Goal: Task Accomplishment & Management: Use online tool/utility

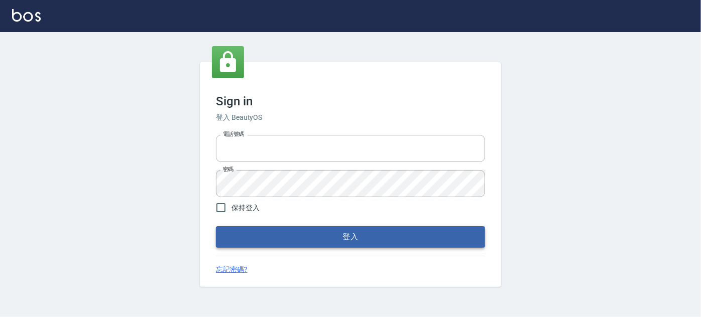
type input "037692666"
click at [316, 235] on button "登入" at bounding box center [350, 237] width 269 height 21
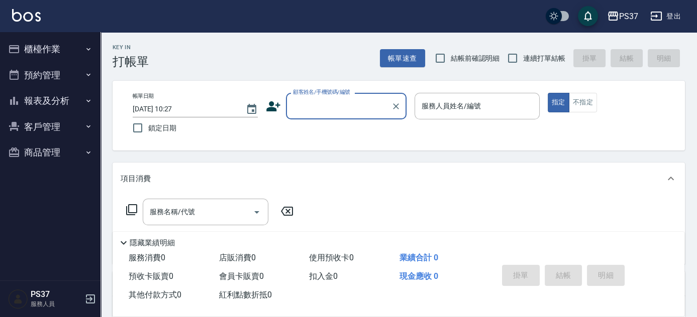
click at [70, 104] on button "報表及分析" at bounding box center [50, 101] width 92 height 26
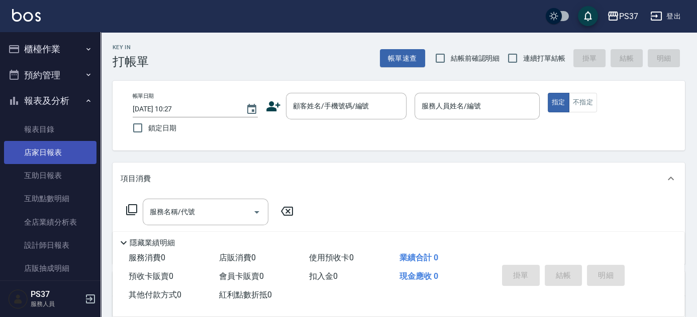
click at [55, 159] on link "店家日報表" at bounding box center [50, 152] width 92 height 23
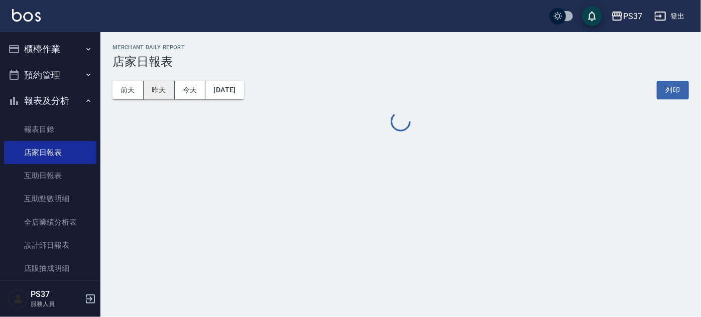
click at [167, 88] on button "昨天" at bounding box center [159, 90] width 31 height 19
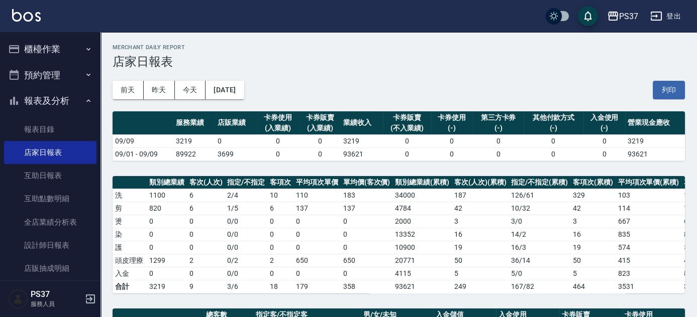
drag, startPoint x: 0, startPoint y: 281, endPoint x: 352, endPoint y: 76, distance: 406.7
click at [352, 76] on div "[DATE] [DATE] [DATE] [DATE] 列印" at bounding box center [399, 90] width 572 height 43
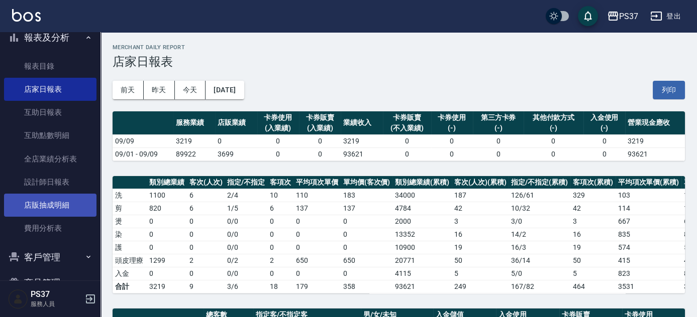
scroll to position [90, 0]
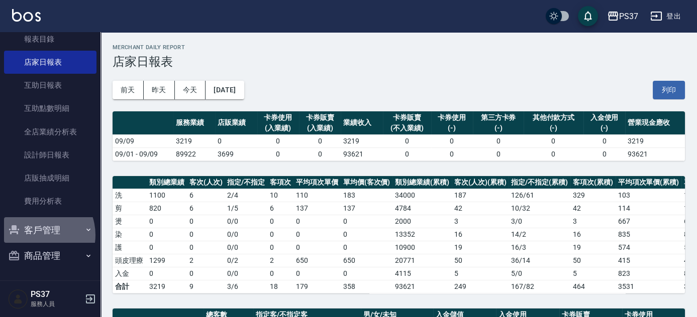
click at [36, 235] on button "客戶管理" at bounding box center [50, 231] width 92 height 26
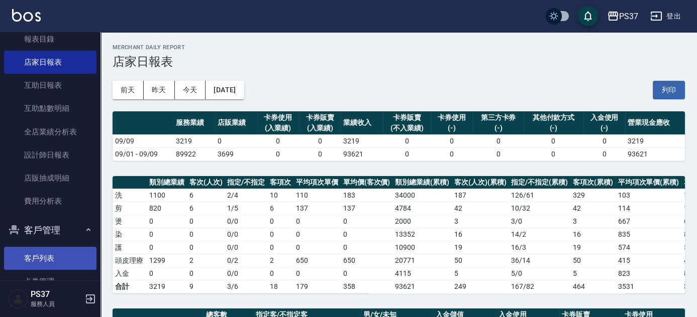
click at [40, 256] on link "客戶列表" at bounding box center [50, 258] width 92 height 23
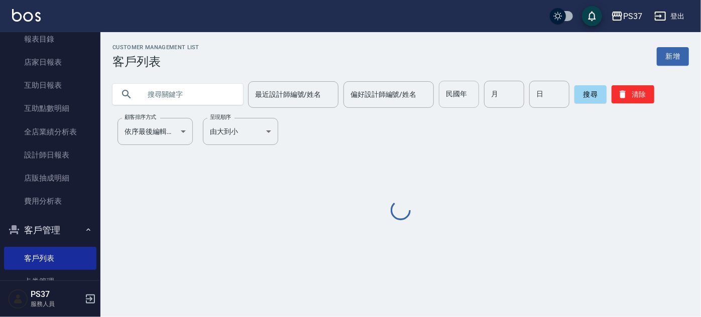
click at [456, 94] on input "民國年" at bounding box center [459, 94] width 40 height 27
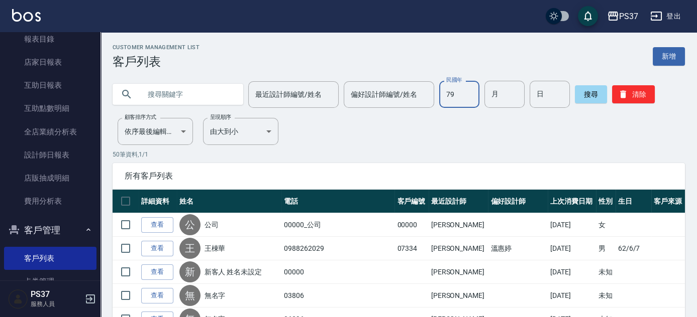
type input "79"
type input "03"
type input "04"
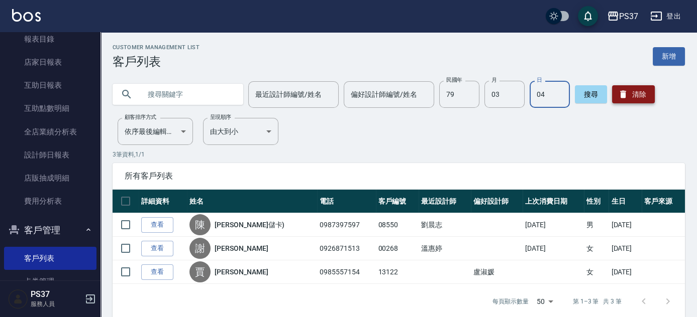
click at [632, 88] on button "清除" at bounding box center [633, 94] width 43 height 18
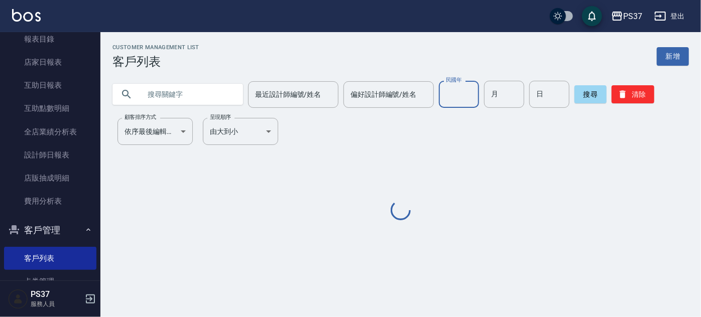
click at [453, 94] on input "民國年" at bounding box center [459, 94] width 40 height 27
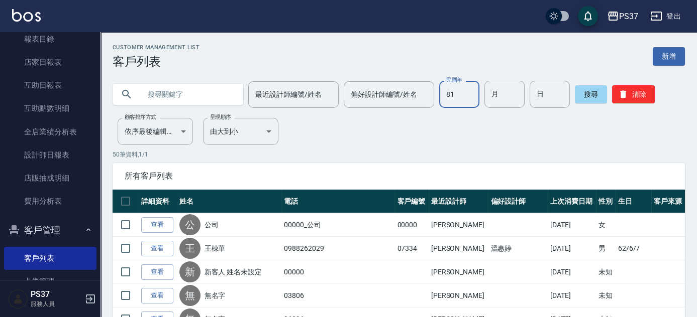
type input "81"
type input "1"
type input "19"
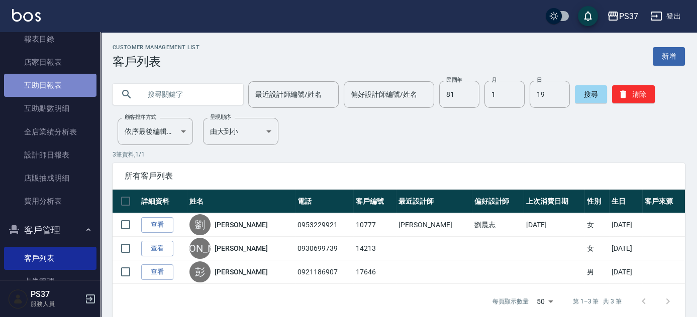
click at [64, 77] on link "互助日報表" at bounding box center [50, 85] width 92 height 23
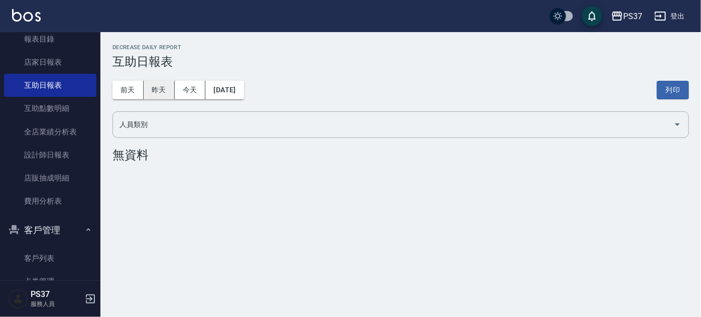
click at [155, 94] on button "昨天" at bounding box center [159, 90] width 31 height 19
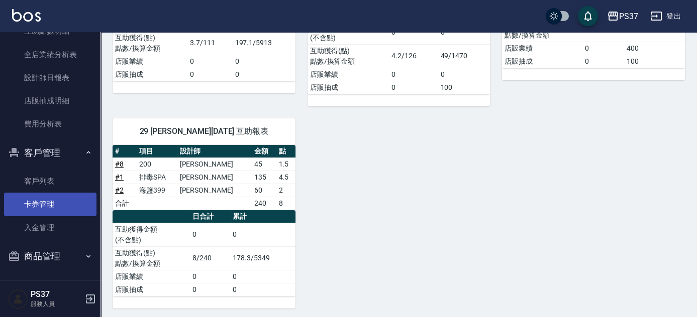
scroll to position [168, 0]
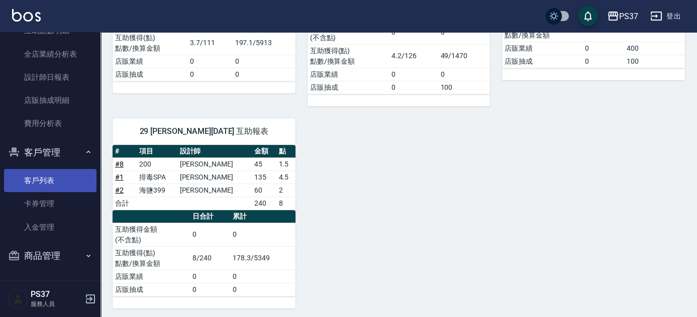
click at [62, 183] on link "客戶列表" at bounding box center [50, 180] width 92 height 23
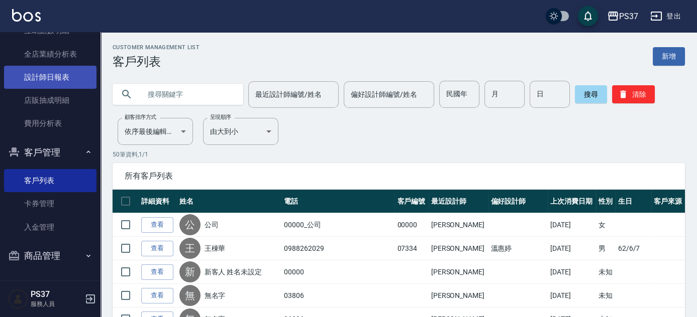
click at [42, 80] on link "設計師日報表" at bounding box center [50, 77] width 92 height 23
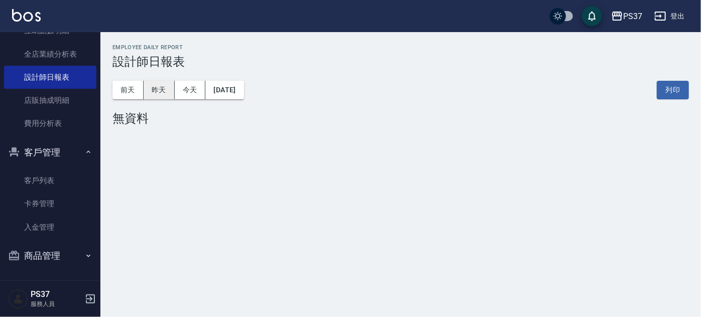
click at [159, 89] on button "昨天" at bounding box center [159, 90] width 31 height 19
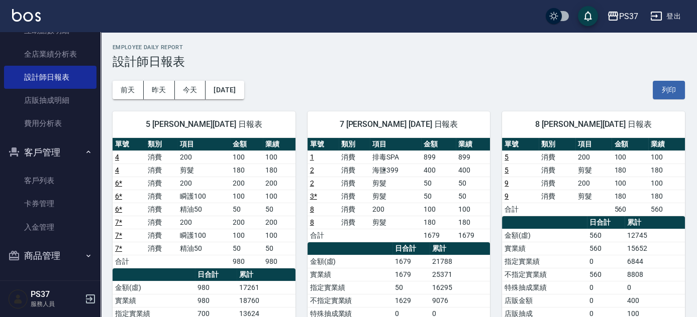
click at [299, 253] on div "7 [PERSON_NAME] [DATE] 日報表 單號 類別 項目 金額 業績 1 消費 排毒SPA 899 899 2 消費 海鹽399 400 400…" at bounding box center [392, 300] width 195 height 403
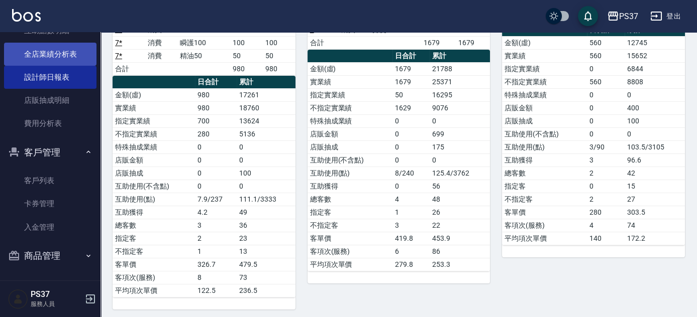
click at [41, 53] on link "全店業績分析表" at bounding box center [50, 54] width 92 height 23
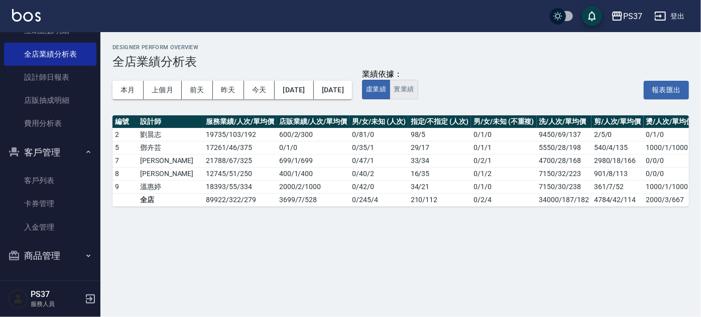
click at [418, 89] on button "實業績" at bounding box center [404, 90] width 28 height 20
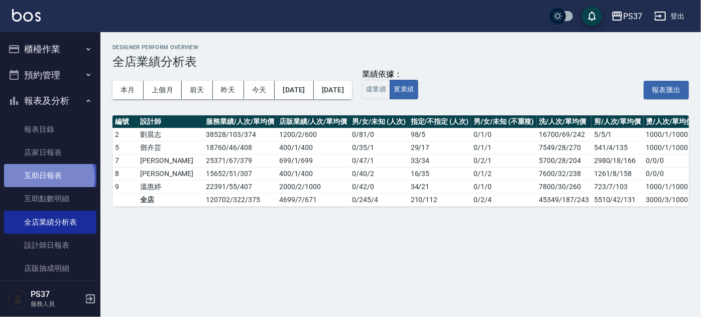
click at [48, 178] on link "互助日報表" at bounding box center [50, 175] width 92 height 23
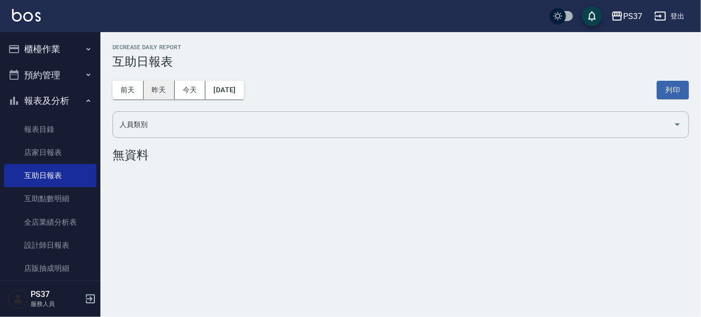
click at [166, 91] on button "昨天" at bounding box center [159, 90] width 31 height 19
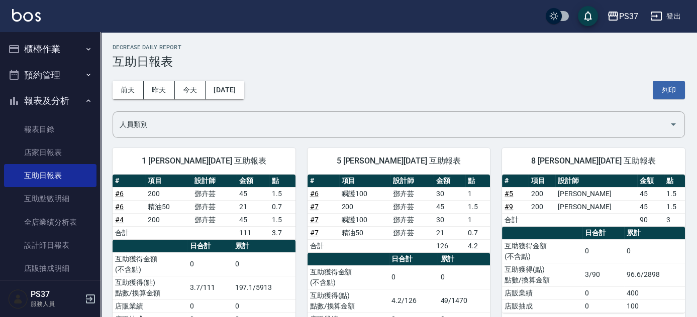
click at [23, 101] on button "報表及分析" at bounding box center [50, 101] width 92 height 26
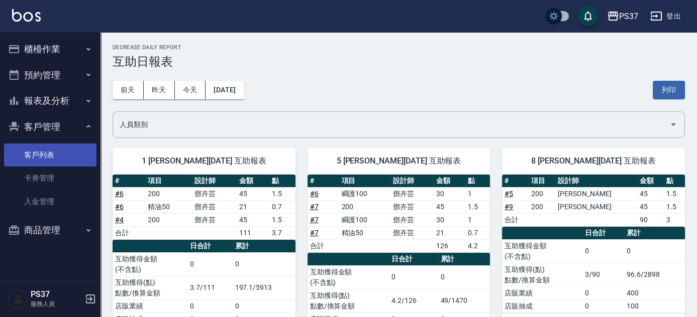
click at [53, 147] on link "客戶列表" at bounding box center [50, 155] width 92 height 23
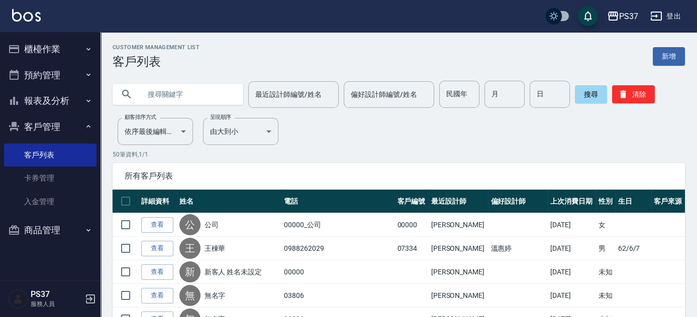
click at [36, 106] on button "報表及分析" at bounding box center [50, 101] width 92 height 26
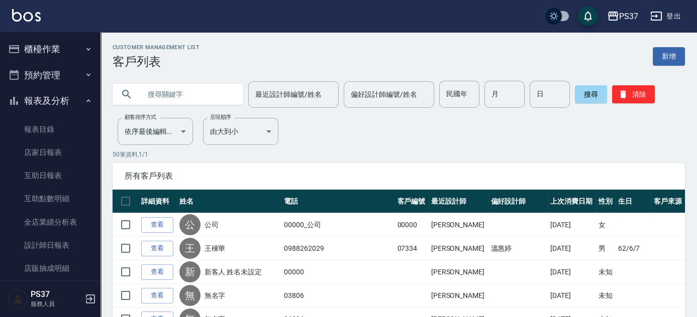
click at [44, 36] on button "櫃檯作業" at bounding box center [50, 49] width 92 height 26
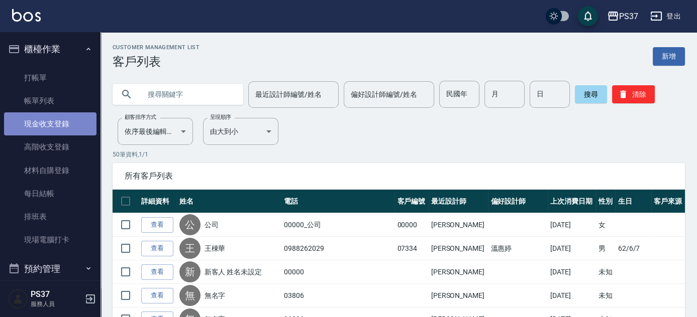
click at [63, 123] on link "現金收支登錄" at bounding box center [50, 124] width 92 height 23
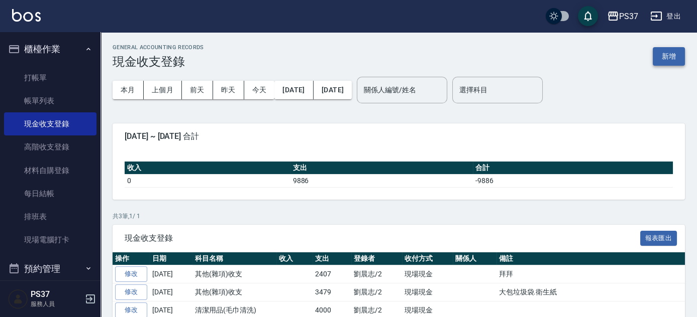
click at [671, 54] on button "新增" at bounding box center [669, 56] width 32 height 19
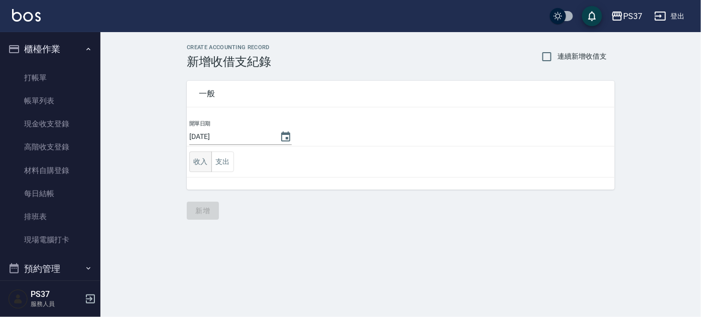
click at [194, 167] on button "收入" at bounding box center [200, 162] width 23 height 21
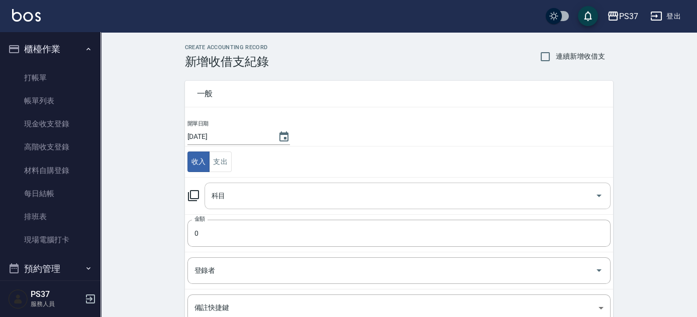
click at [236, 196] on input "科目" at bounding box center [400, 196] width 382 height 18
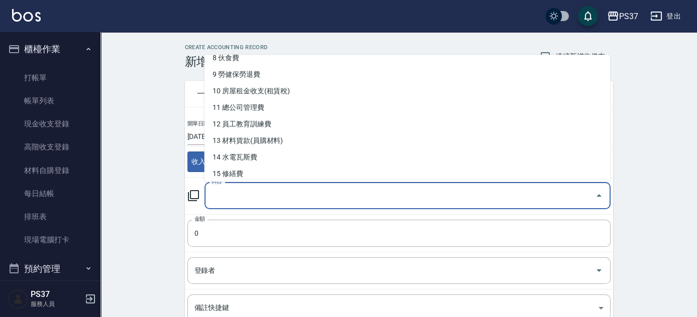
scroll to position [5, 0]
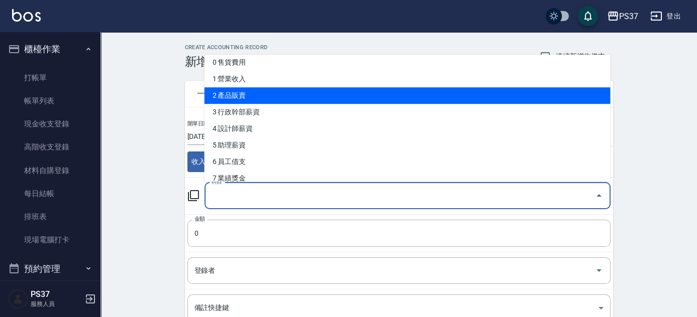
click at [248, 90] on li "2 產品販賣" at bounding box center [407, 95] width 406 height 17
type input "2 產品販賣"
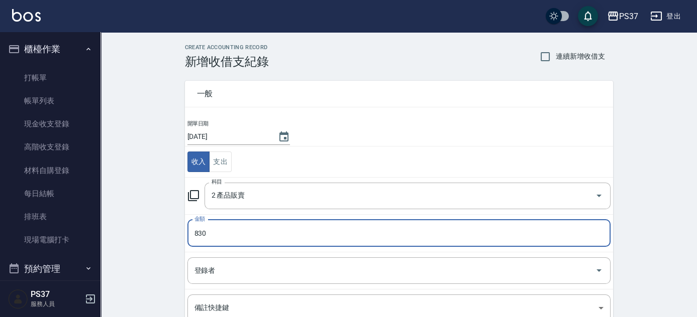
type input "830"
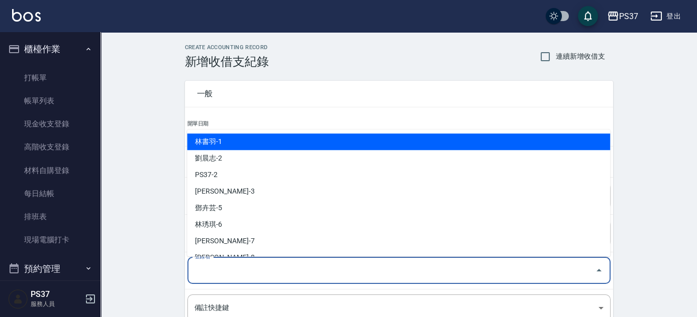
click at [226, 278] on input "登錄者" at bounding box center [391, 271] width 399 height 18
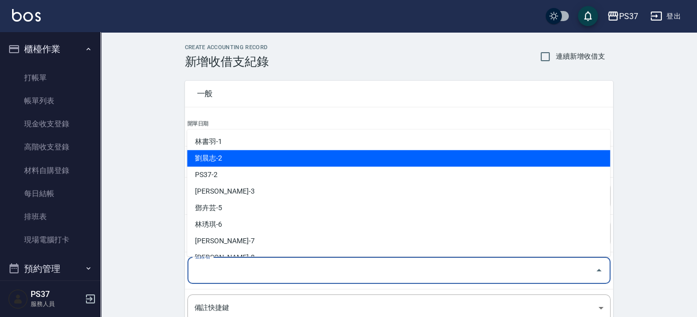
click at [236, 166] on li "劉晨志-2" at bounding box center [398, 158] width 423 height 17
type input "劉晨志-2"
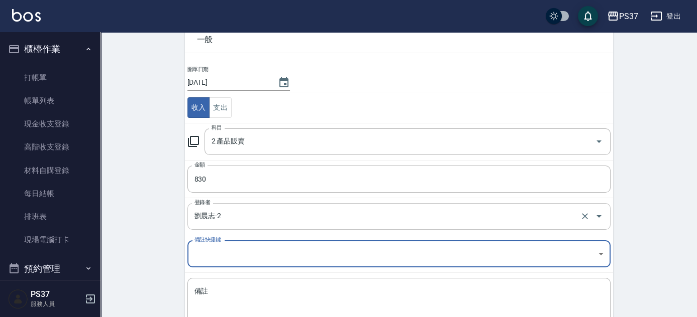
scroll to position [125, 0]
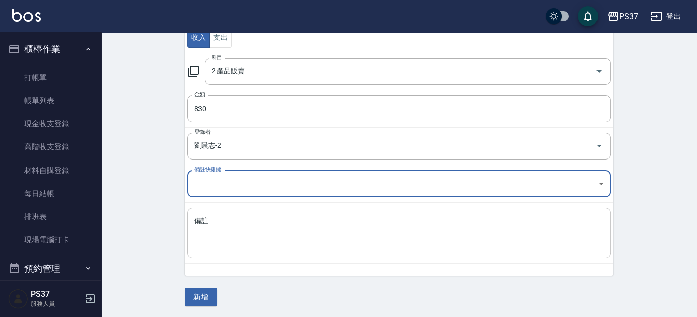
click at [202, 225] on textarea "備註" at bounding box center [398, 233] width 409 height 34
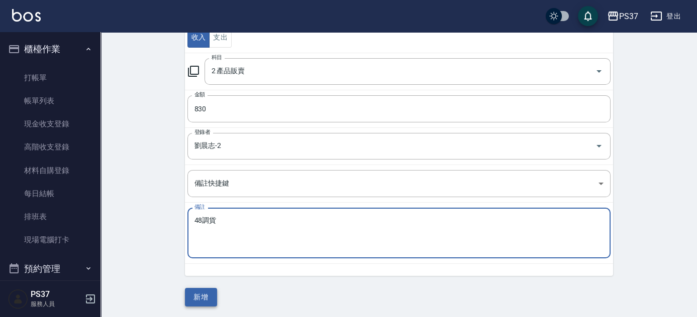
type textarea "48調貨"
click at [203, 300] on button "新增" at bounding box center [201, 297] width 32 height 19
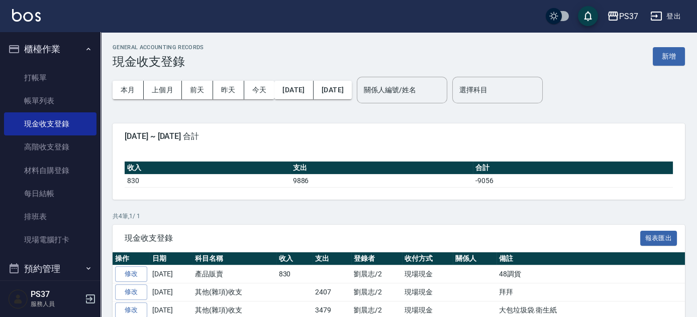
click at [303, 118] on div "GENERAL ACCOUNTING RECORDS 現金收支登錄 新增 本月 上個月 [DATE] [DATE] [DATE] [DATE] [DATE] …" at bounding box center [398, 204] width 596 height 345
click at [53, 49] on button "櫃檯作業" at bounding box center [50, 49] width 92 height 26
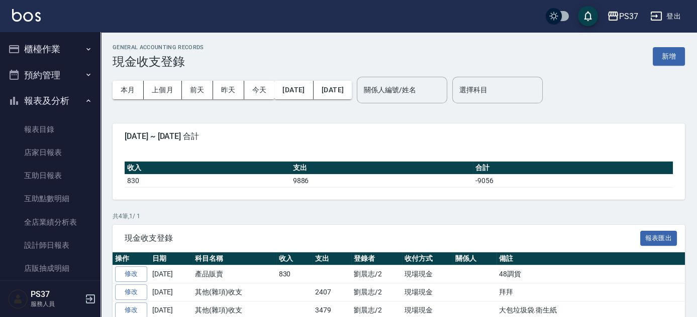
click at [50, 103] on button "報表及分析" at bounding box center [50, 101] width 92 height 26
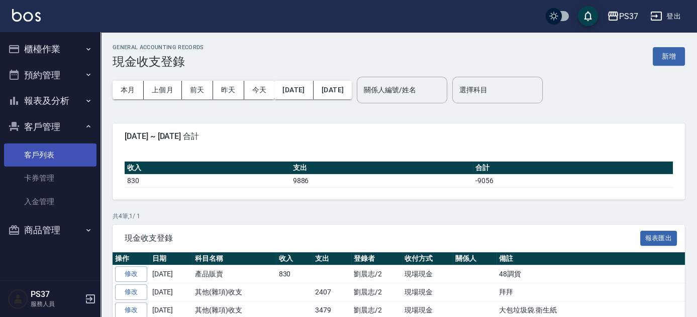
click at [44, 162] on link "客戶列表" at bounding box center [50, 155] width 92 height 23
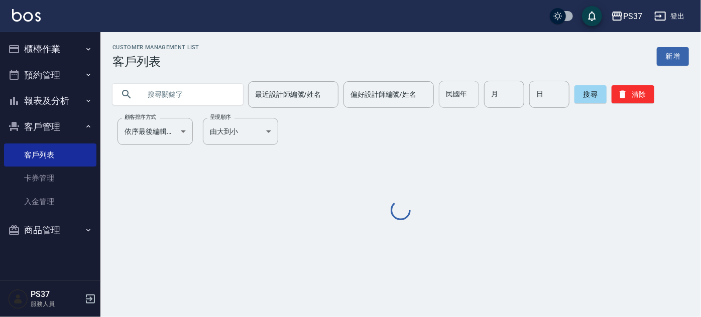
click at [459, 100] on input "民國年" at bounding box center [459, 94] width 40 height 27
